Goal: Navigation & Orientation: Find specific page/section

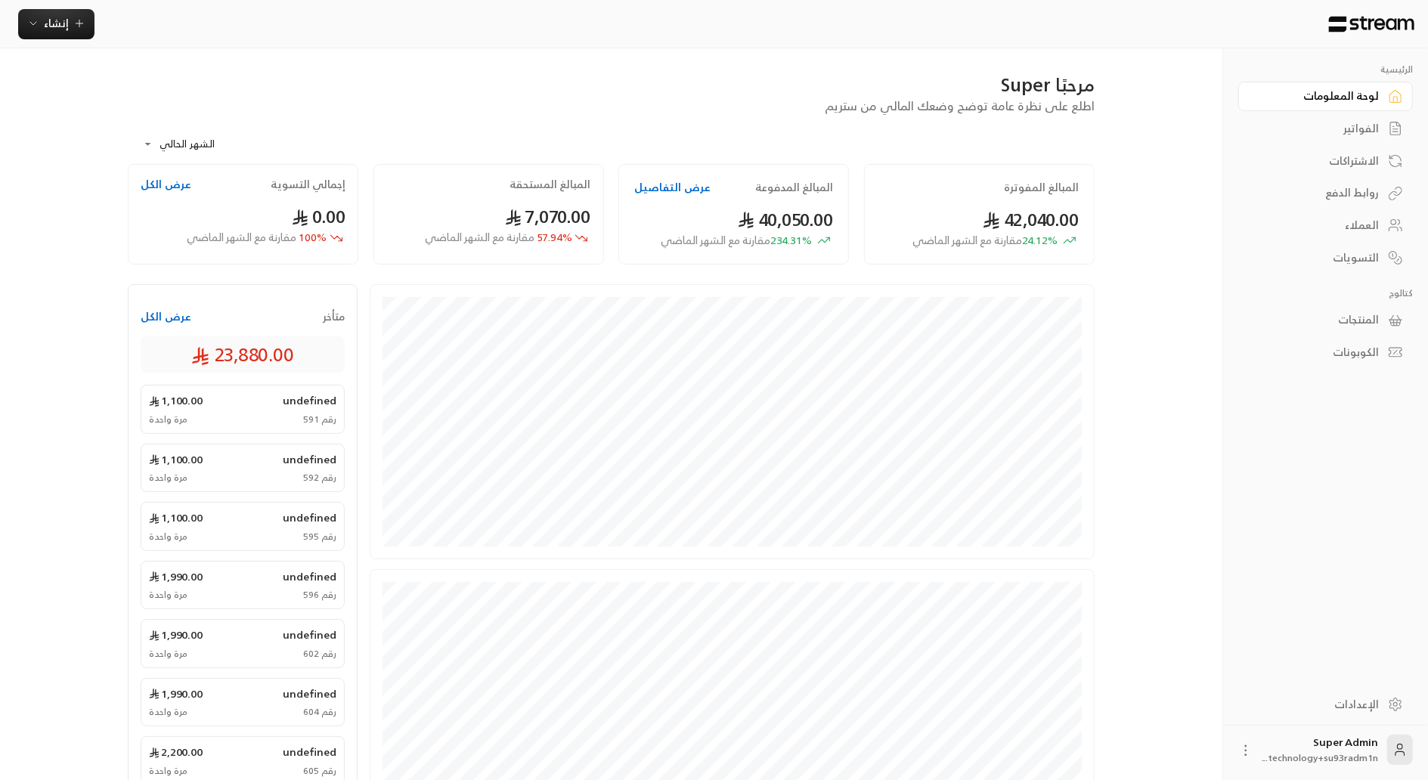
click at [1354, 213] on link "العملاء" at bounding box center [1325, 225] width 175 height 29
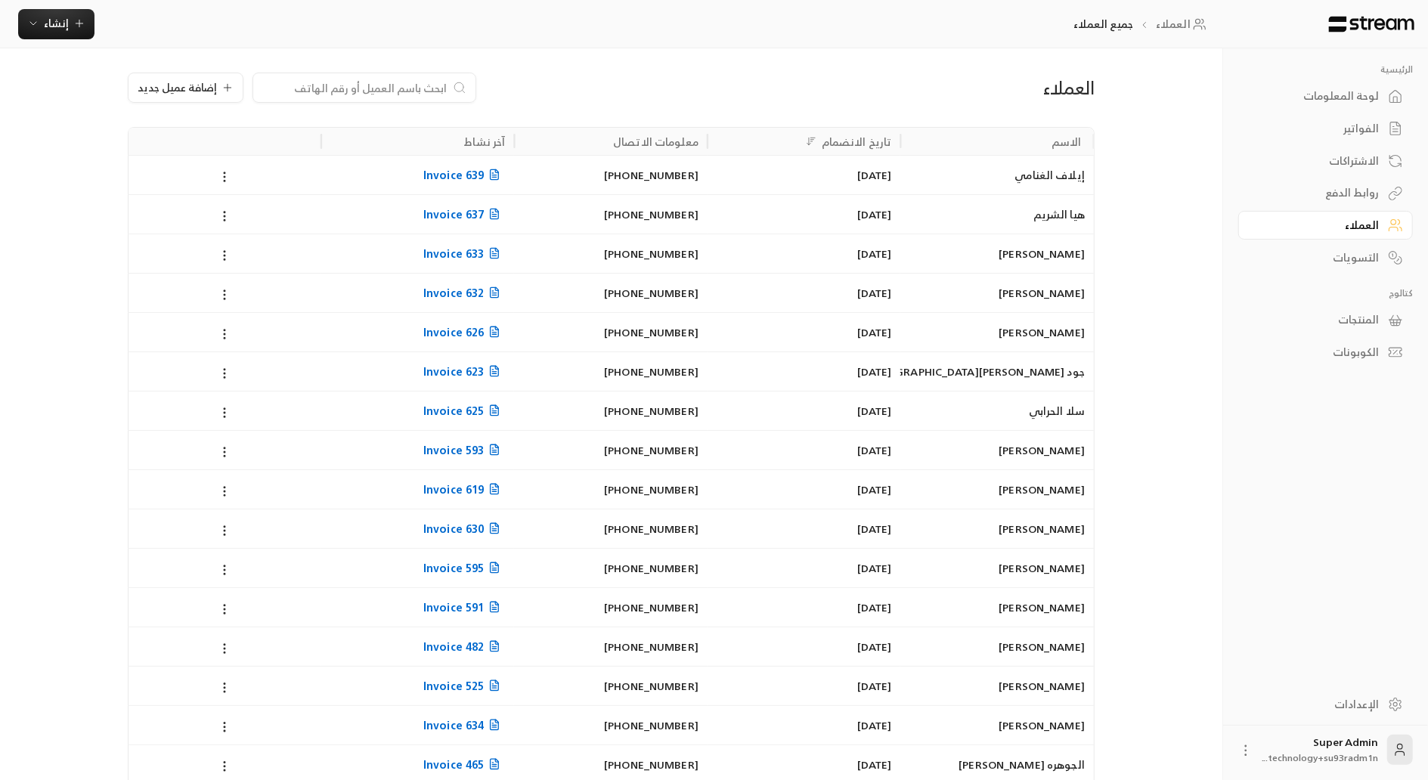
click at [389, 92] on input at bounding box center [354, 87] width 184 height 17
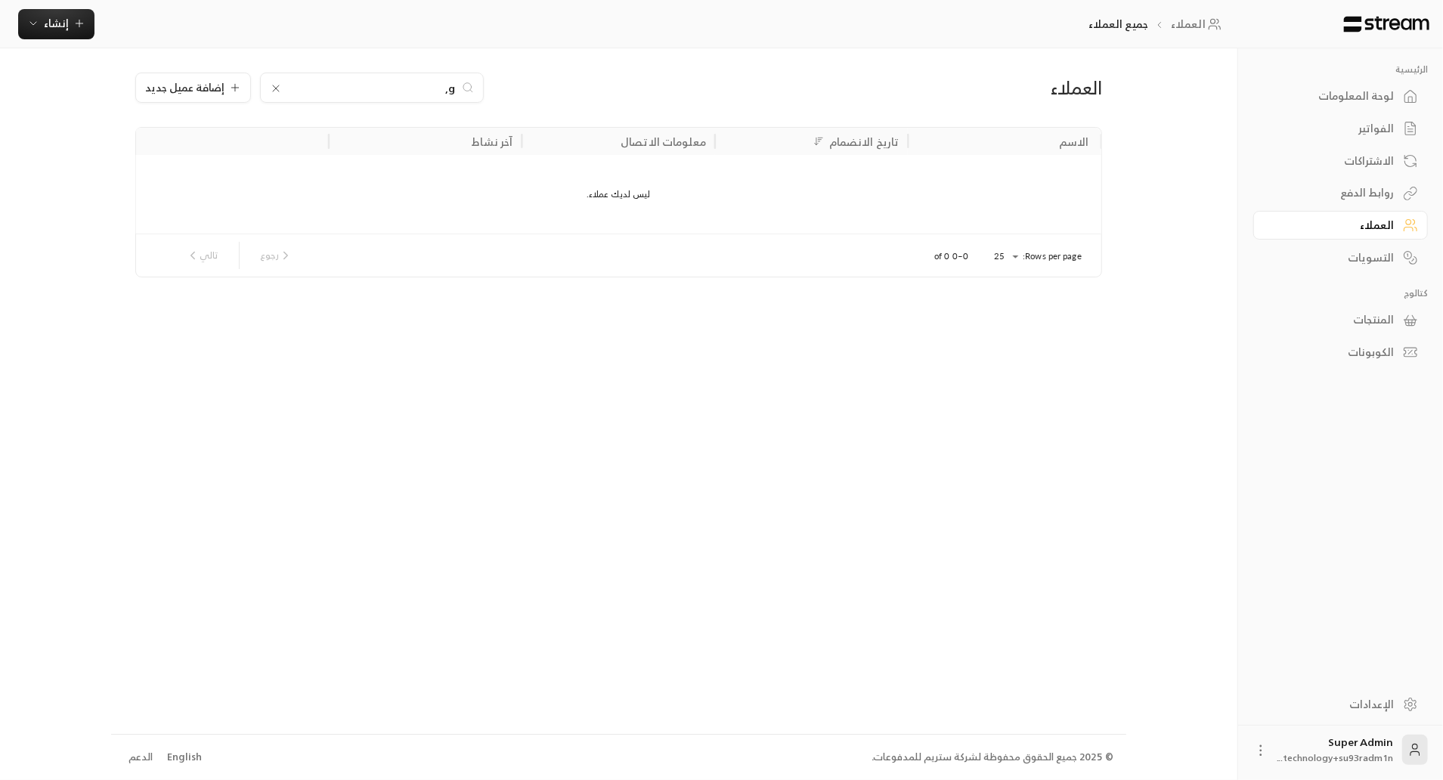
type input "g"
type input "لورا"
click at [278, 91] on icon at bounding box center [276, 88] width 12 height 12
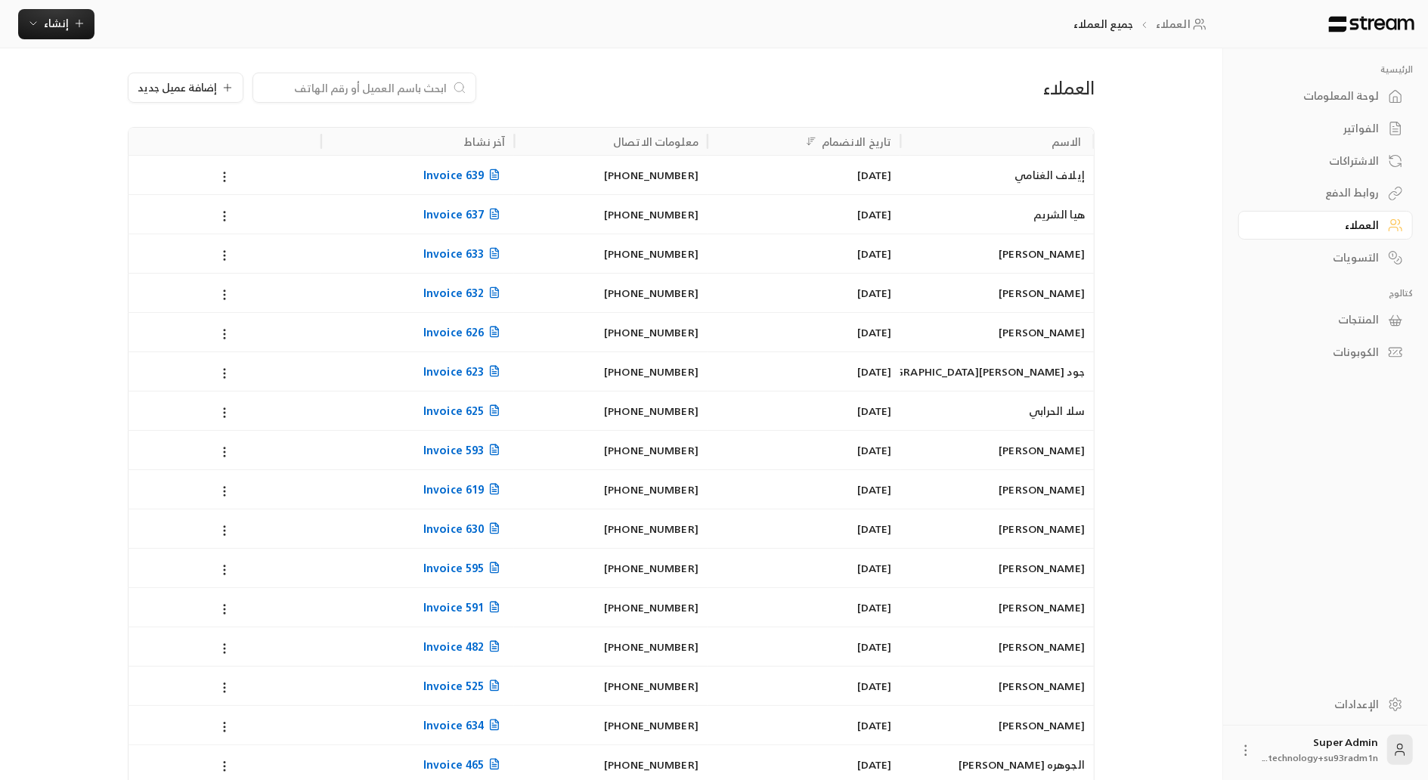
click at [789, 660] on div "[DATE]" at bounding box center [804, 646] width 175 height 39
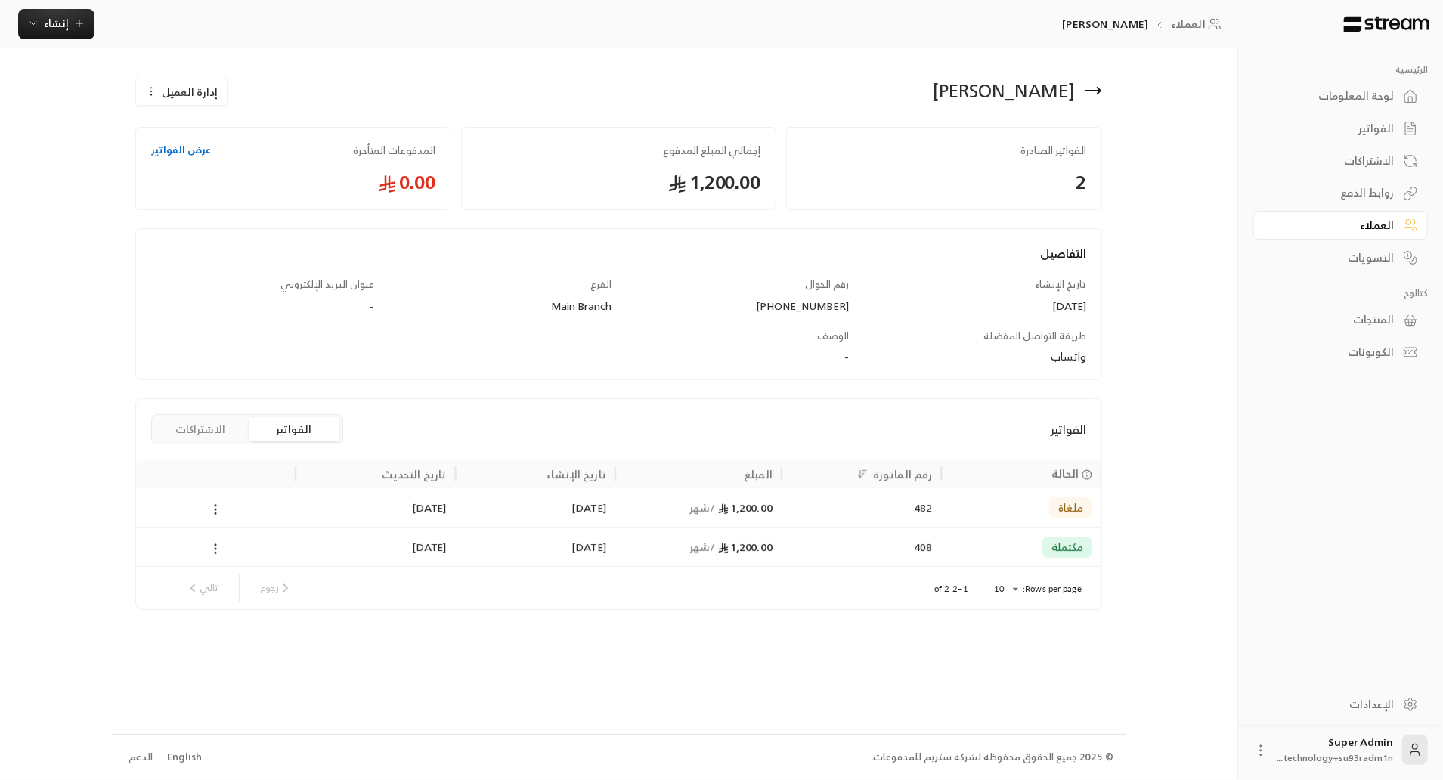
click at [1358, 92] on div "لوحة المعلومات" at bounding box center [1333, 95] width 122 height 15
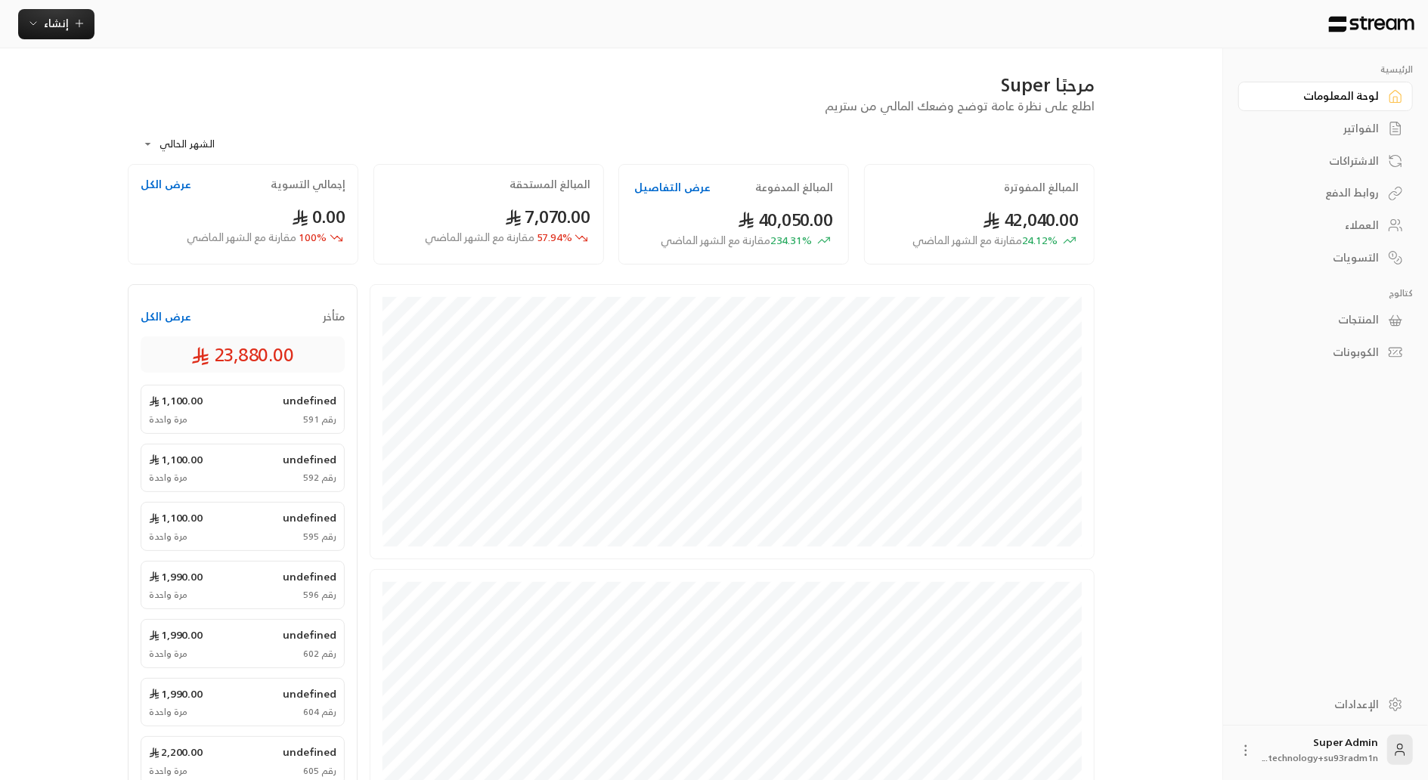
click at [179, 324] on button "عرض الكل" at bounding box center [166, 316] width 51 height 15
click at [1347, 127] on div "الفواتير" at bounding box center [1318, 128] width 122 height 15
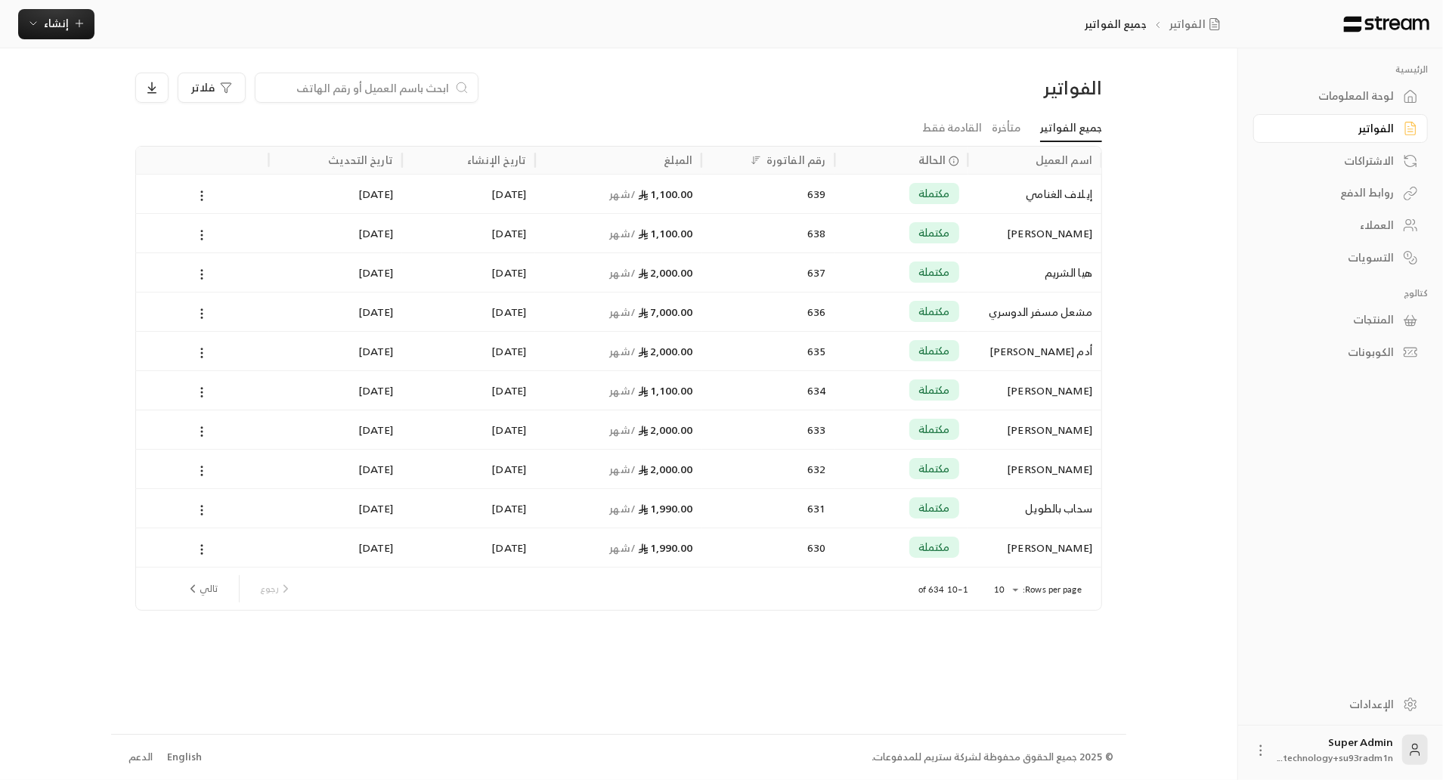
click at [1346, 199] on div "روابط الدفع" at bounding box center [1333, 192] width 122 height 15
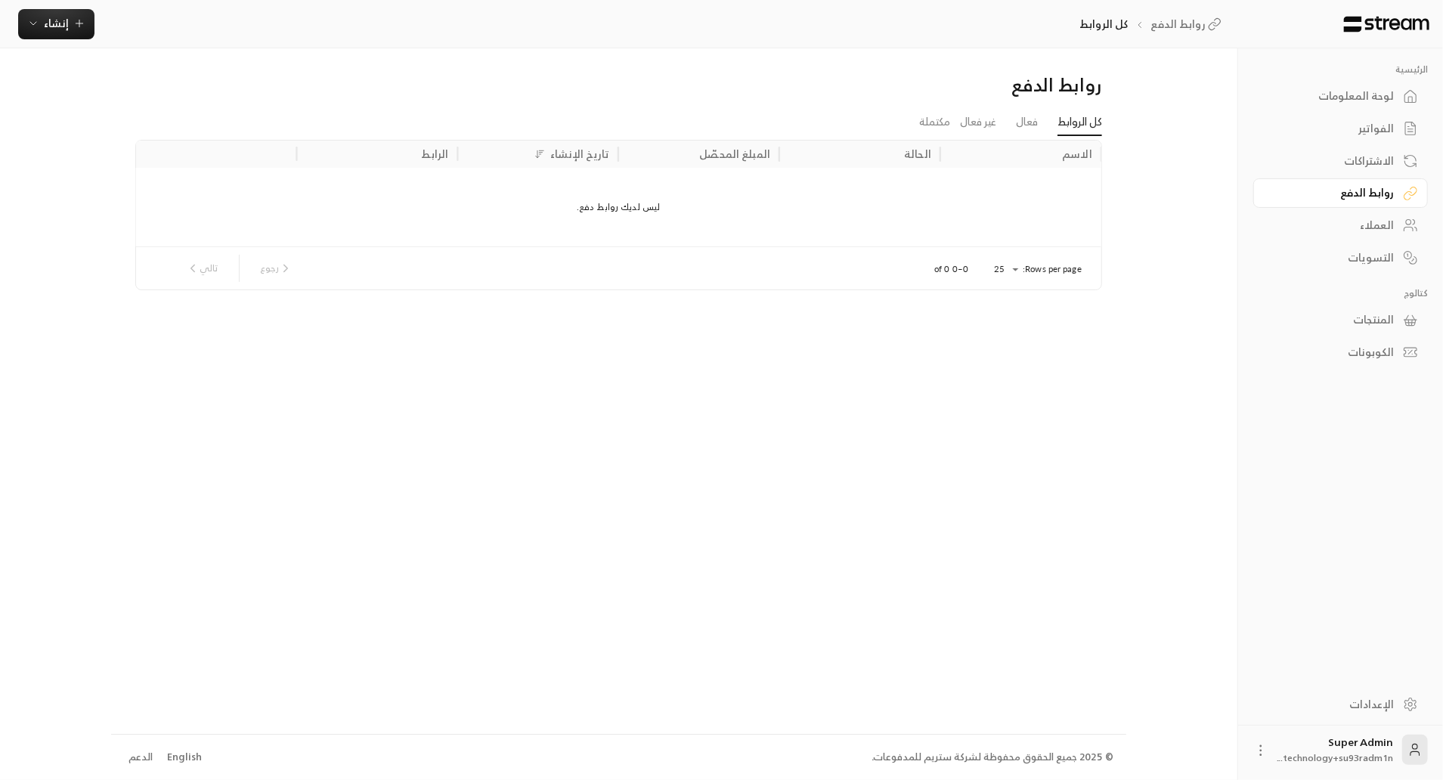
click at [1348, 100] on div "لوحة المعلومات" at bounding box center [1333, 95] width 122 height 15
